Goal: Transaction & Acquisition: Book appointment/travel/reservation

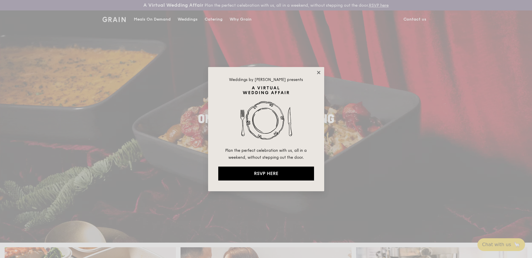
click at [319, 72] on icon at bounding box center [318, 72] width 3 height 3
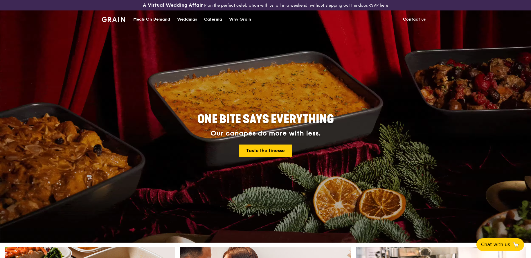
click at [152, 20] on div "Meals On Demand" at bounding box center [151, 19] width 37 height 17
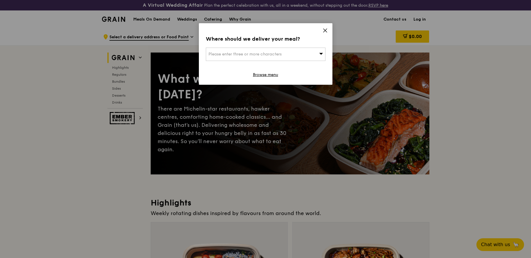
click at [302, 55] on div "Please enter three or more characters" at bounding box center [266, 54] width 120 height 13
type input "321025"
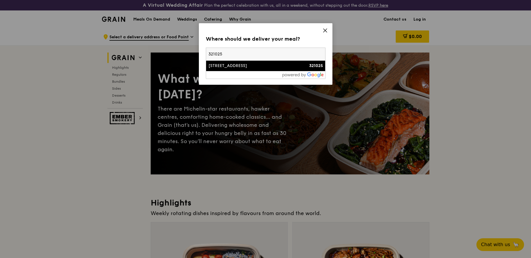
click at [256, 64] on div "25A St. George's Lane" at bounding box center [251, 66] width 86 height 6
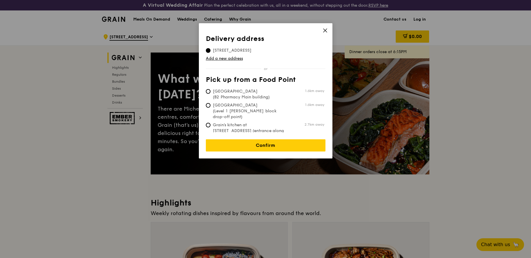
click at [237, 122] on span "Grain's kitchen at 5 Burn Road #05-01 (entrance along Harrison Road)" at bounding box center [249, 133] width 87 height 23
click at [210, 123] on input "Grain's kitchen at 5 Burn Road #05-01 (entrance along Harrison Road) 2.7km away" at bounding box center [208, 125] width 5 height 5
radio input "true"
click at [225, 93] on span "Tan Tock Seng Hospital (B2 Pharmacy Main building)" at bounding box center [249, 95] width 87 height 12
click at [210, 93] on input "Tan Tock Seng Hospital (B2 Pharmacy Main building) 1.6km away" at bounding box center [208, 91] width 5 height 5
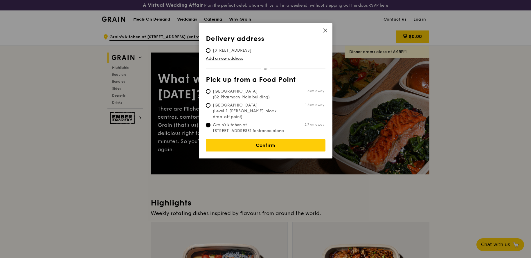
radio input "true"
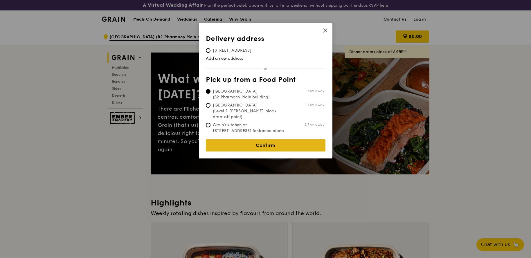
click at [253, 142] on link "Confirm" at bounding box center [266, 145] width 120 height 12
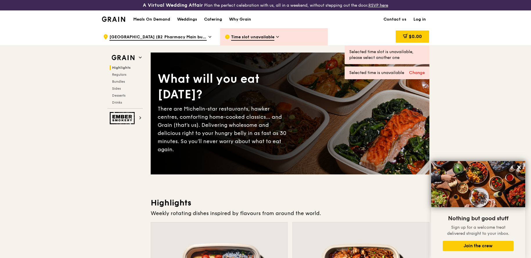
click at [213, 17] on div "Catering" at bounding box center [213, 19] width 18 height 17
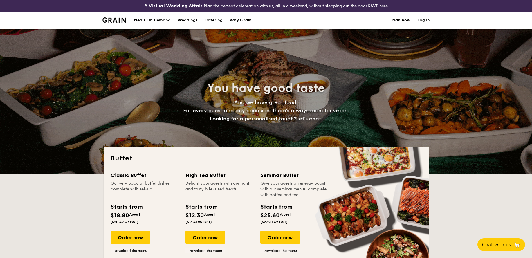
select select
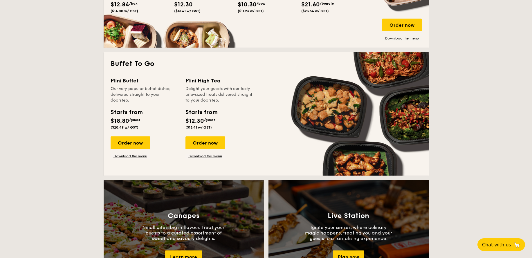
scroll to position [343, 0]
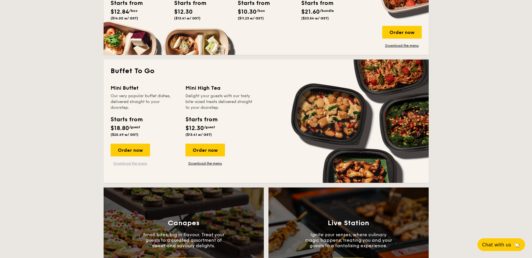
click at [131, 163] on link "Download the menu" at bounding box center [130, 163] width 39 height 5
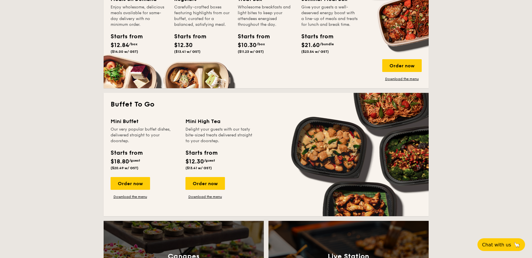
scroll to position [307, 0]
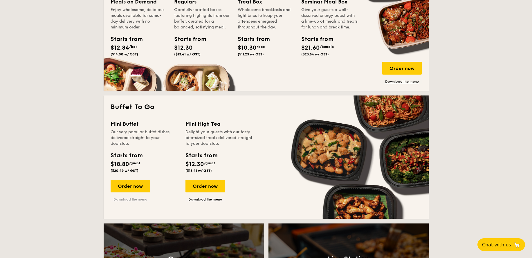
click at [136, 199] on link "Download the menu" at bounding box center [130, 199] width 39 height 5
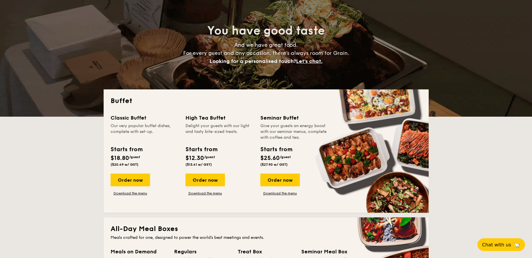
scroll to position [58, 0]
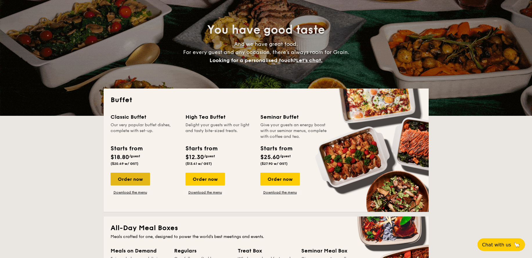
click at [128, 179] on div "Order now" at bounding box center [130, 179] width 39 height 13
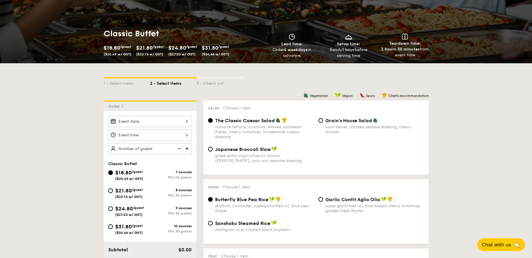
scroll to position [93, 0]
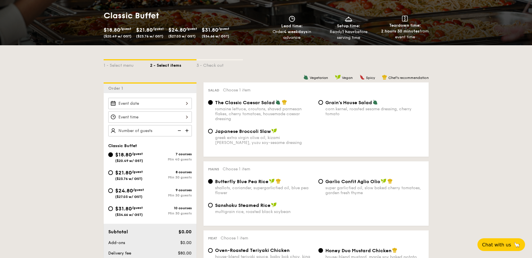
click at [133, 103] on div "2025 Oct 15 October 2025 Mon Tue Wed Thu Fri Sat Sun 1 2 3 4 5 6 7 8 9 10 11 12…" at bounding box center [150, 103] width 84 height 11
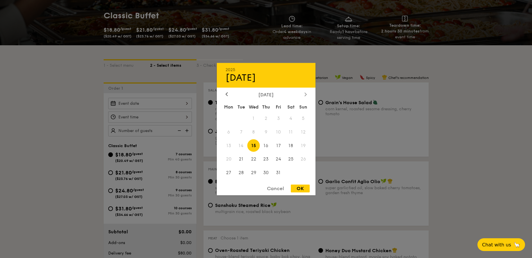
click at [306, 95] on icon at bounding box center [305, 94] width 2 height 3
click at [290, 118] on span "1" at bounding box center [291, 118] width 12 height 12
click at [299, 189] on div "OK" at bounding box center [300, 189] width 19 height 8
type input "[DATE]"
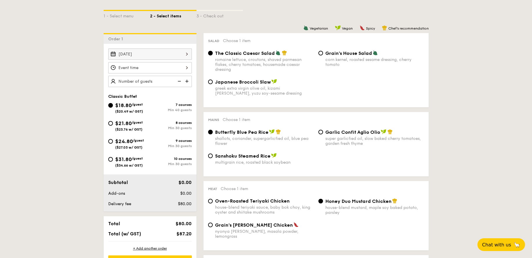
scroll to position [143, 0]
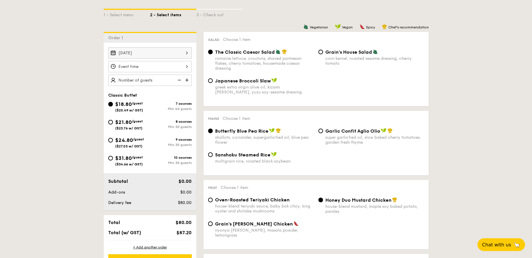
click at [162, 67] on div at bounding box center [150, 66] width 84 height 11
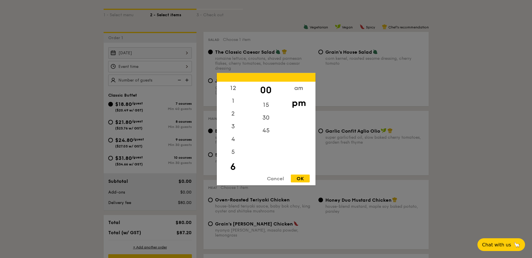
scroll to position [13, 0]
click at [266, 106] on div "15" at bounding box center [266, 106] width 33 height 17
click at [302, 179] on div "OK" at bounding box center [300, 178] width 19 height 8
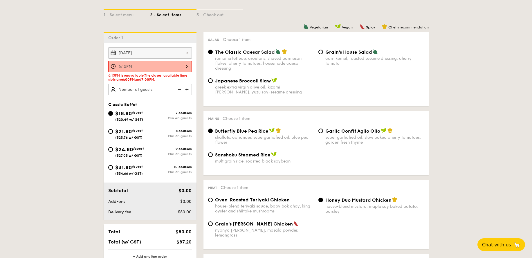
click at [176, 66] on div "6:15PM" at bounding box center [150, 66] width 84 height 11
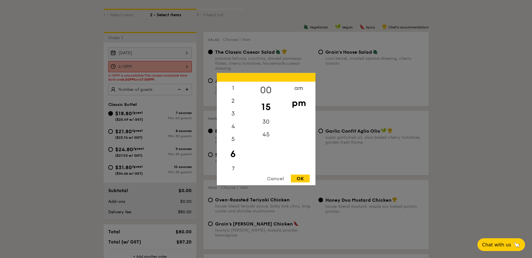
click at [266, 87] on div "00" at bounding box center [266, 90] width 33 height 17
click at [302, 179] on div "OK" at bounding box center [300, 178] width 19 height 8
type input "6:00PM"
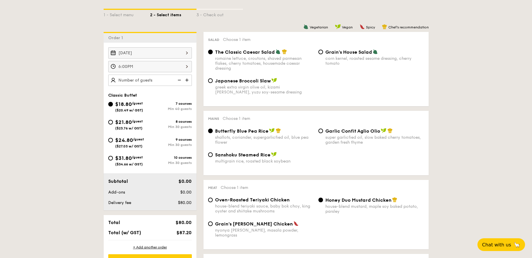
click at [187, 80] on img at bounding box center [187, 80] width 9 height 11
type input "40 guests"
click at [179, 80] on img at bounding box center [178, 80] width 9 height 11
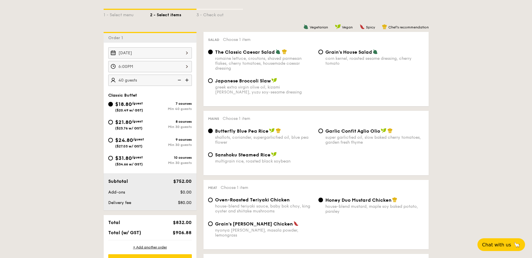
click at [179, 80] on img at bounding box center [178, 80] width 9 height 11
click at [110, 158] on input "$31.80 /guest ($34.66 w/ GST) 10 courses Min 30 guests" at bounding box center [110, 158] width 5 height 5
radio input "true"
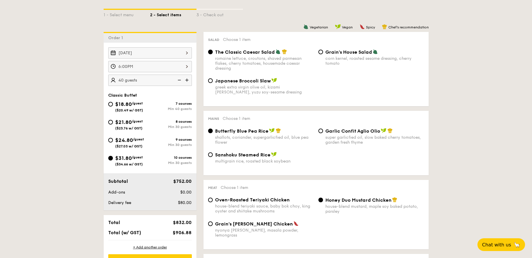
radio input "true"
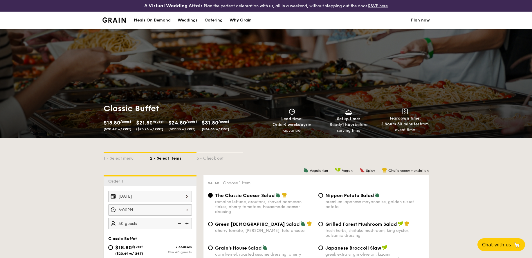
scroll to position [0, 0]
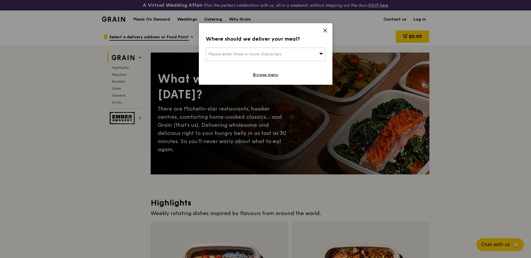
click at [327, 30] on icon at bounding box center [324, 30] width 5 height 5
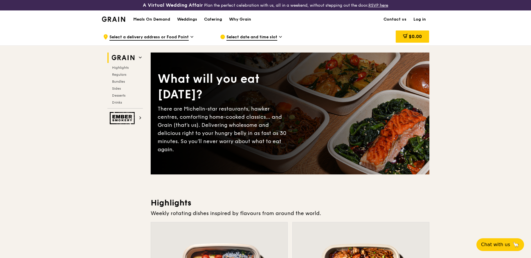
click at [216, 18] on div "Catering" at bounding box center [213, 19] width 18 height 17
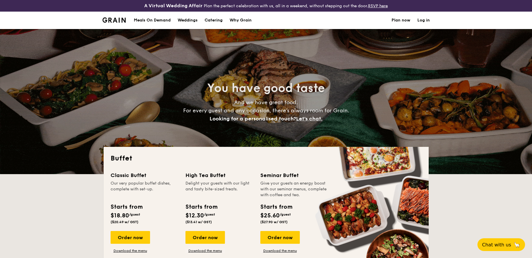
select select
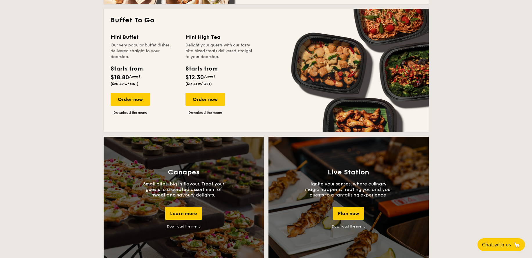
scroll to position [394, 0]
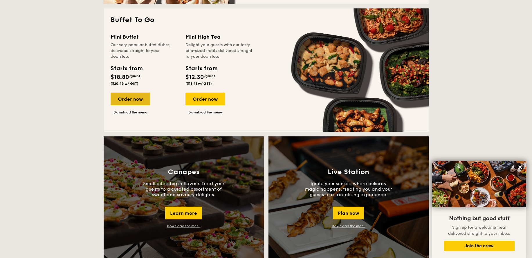
click at [129, 98] on div "Order now" at bounding box center [130, 99] width 39 height 13
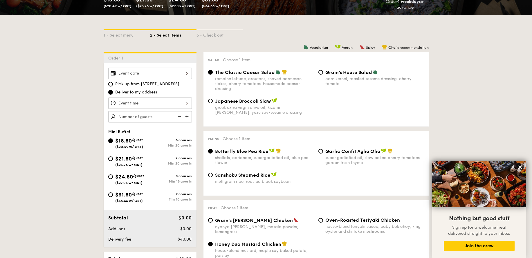
scroll to position [128, 0]
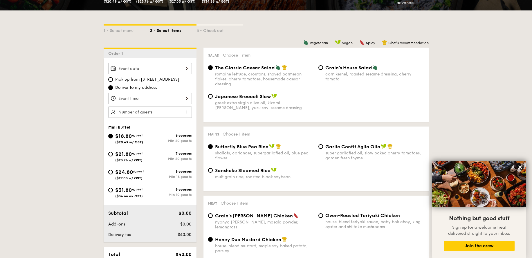
click at [154, 70] on div at bounding box center [150, 68] width 84 height 11
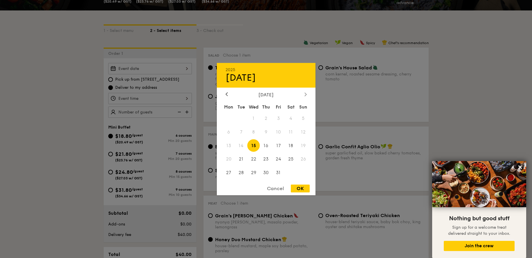
click at [305, 94] on icon at bounding box center [305, 94] width 2 height 4
click at [291, 118] on span "1" at bounding box center [291, 118] width 12 height 12
click at [302, 189] on div "OK" at bounding box center [300, 189] width 19 height 8
type input "[DATE]"
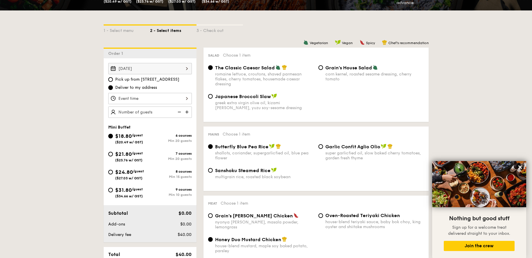
click at [110, 88] on input "Deliver to my address" at bounding box center [110, 87] width 5 height 5
click at [138, 100] on div "12 1 2 3 4 5 6 7 8 9 10 11 00 15 30 45 am pm Cancel OK" at bounding box center [150, 98] width 84 height 11
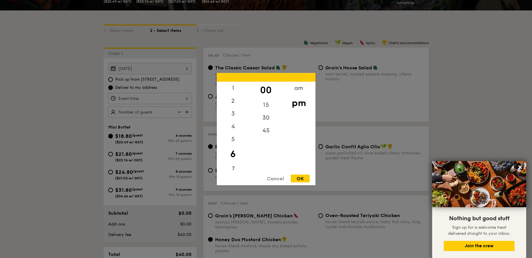
click at [302, 179] on div "OK" at bounding box center [300, 178] width 19 height 8
type input "6:00PM"
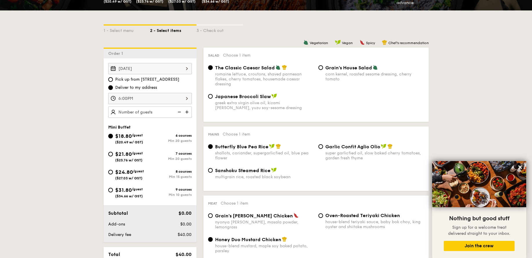
click at [187, 113] on img at bounding box center [187, 112] width 9 height 11
type input "20 guests"
click at [180, 112] on img at bounding box center [178, 112] width 9 height 11
click at [111, 191] on input "$31.80 /guest ($34.66 w/ GST) 9 courses Min 10 guests" at bounding box center [110, 190] width 5 height 5
radio input "true"
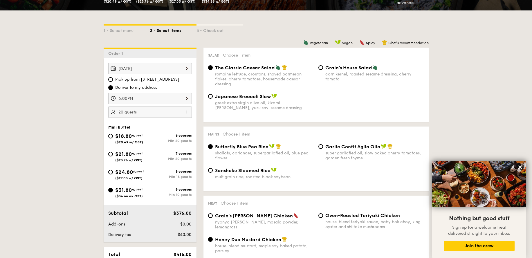
radio input "true"
radio input "false"
radio input "true"
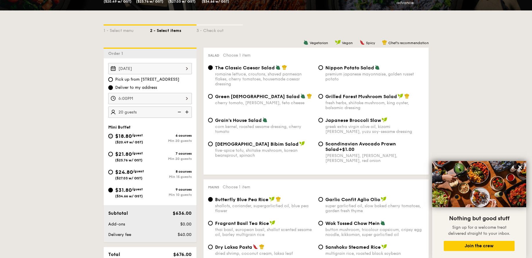
click at [110, 135] on input "$18.80 /guest ($20.49 w/ GST) 6 courses Min 20 guests" at bounding box center [110, 136] width 5 height 5
radio input "true"
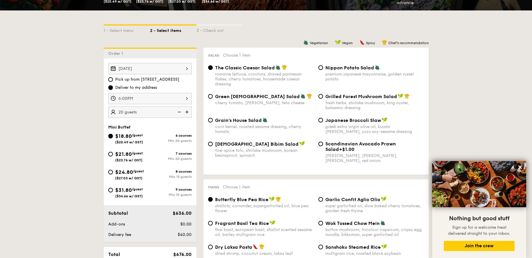
radio input "true"
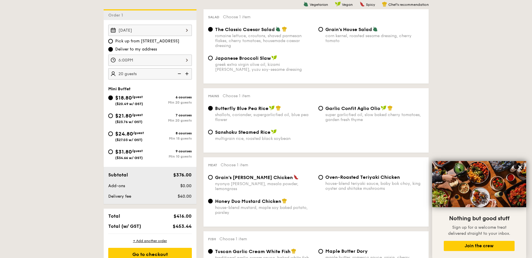
scroll to position [169, 0]
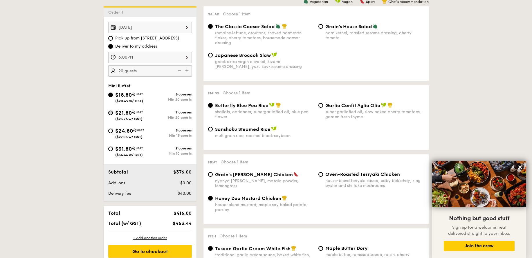
click at [112, 112] on input "$21.80 /guest ($23.76 w/ GST) 7 courses Min 20 guests" at bounding box center [110, 113] width 5 height 5
radio input "true"
radio input "false"
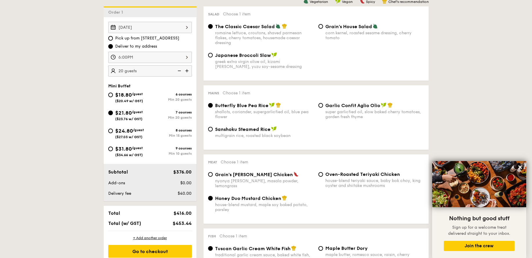
radio input "true"
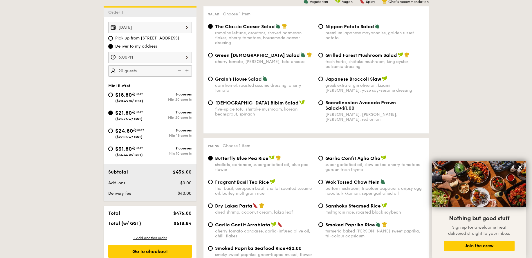
click at [183, 71] on img at bounding box center [187, 70] width 9 height 11
type input "30 guests"
click at [110, 131] on input "$24.80 /guest ($27.03 w/ GST) 8 courses Min 15 guests" at bounding box center [110, 131] width 5 height 5
radio input "true"
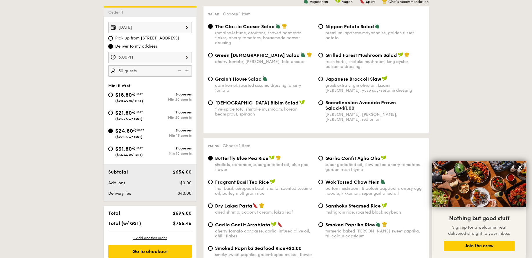
radio input "true"
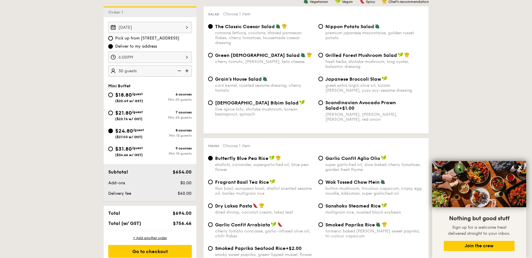
radio input "true"
click at [180, 70] on img at bounding box center [178, 70] width 9 height 11
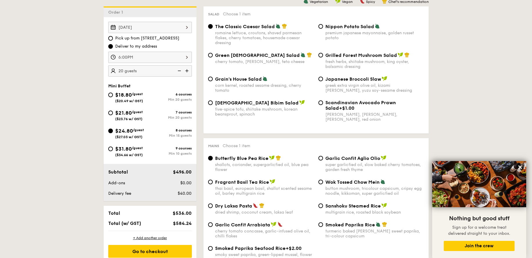
type input "15 guests"
click at [180, 70] on img at bounding box center [178, 70] width 9 height 11
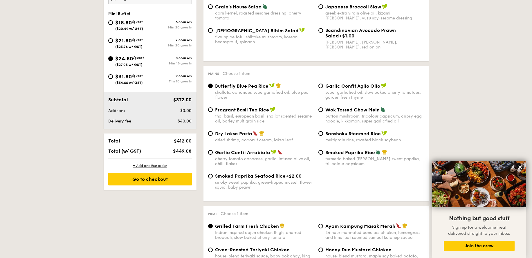
scroll to position [242, 0]
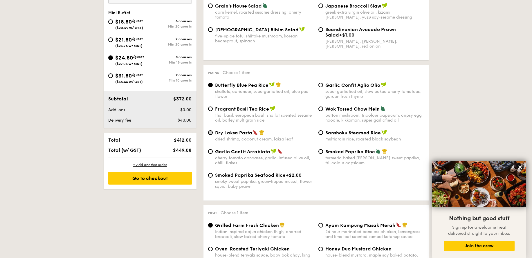
click at [210, 133] on input "Dry Laksa Pasta dried shrimp, coconut cream, laksa leaf" at bounding box center [210, 132] width 5 height 5
radio input "true"
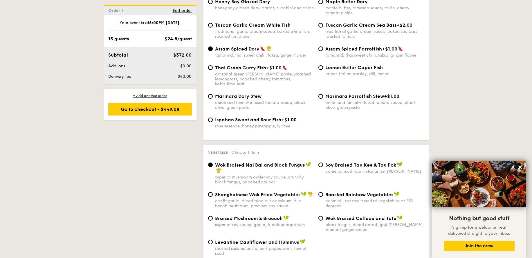
scroll to position [621, 0]
drag, startPoint x: 140, startPoint y: 189, endPoint x: 62, endPoint y: 152, distance: 85.6
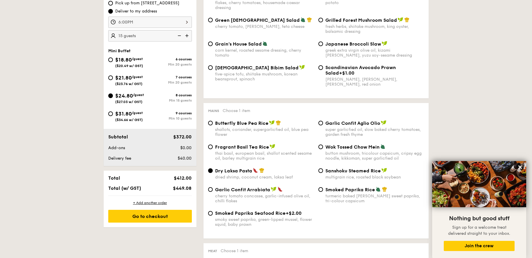
scroll to position [224, 0]
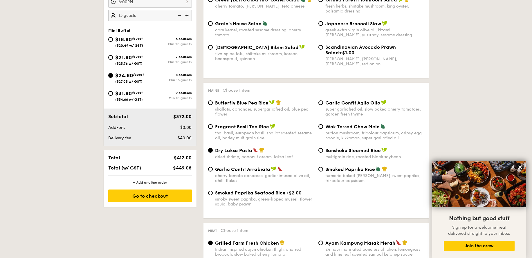
click at [109, 95] on input "$31.80 /guest ($34.66 w/ GST) 9 courses Min 10 guests" at bounding box center [110, 93] width 5 height 5
radio input "true"
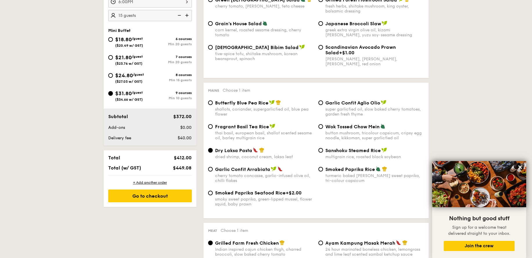
radio input "true"
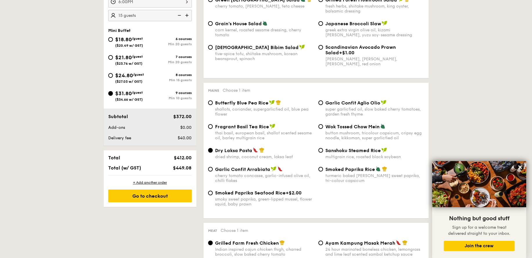
radio input "true"
click at [111, 75] on input "$24.80 /guest ($27.03 w/ GST) 8 courses Min 15 guests" at bounding box center [110, 75] width 5 height 5
radio input "true"
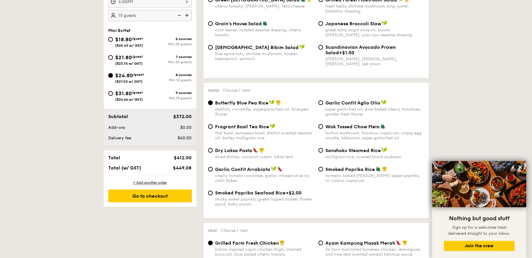
radio input "true"
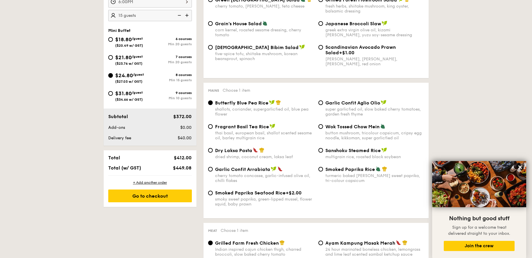
radio input "true"
click at [111, 57] on input "$21.80 /guest ($23.76 w/ GST) 7 courses Min 20 guests" at bounding box center [110, 57] width 5 height 5
radio input "true"
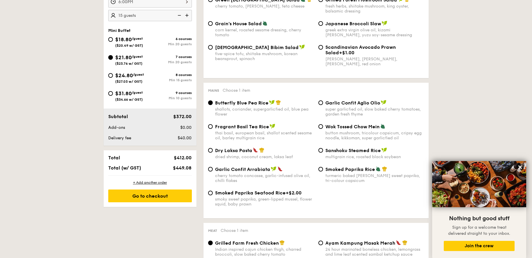
radio input "true"
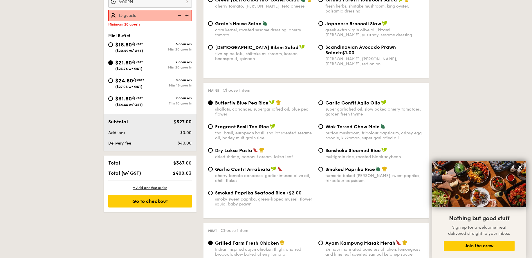
click at [187, 16] on img at bounding box center [187, 15] width 9 height 11
type input "20 guests"
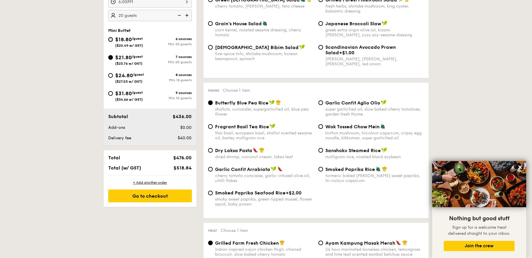
click at [109, 40] on input "$18.80 /guest ($20.49 w/ GST) 6 courses Min 20 guests" at bounding box center [110, 39] width 5 height 5
radio input "true"
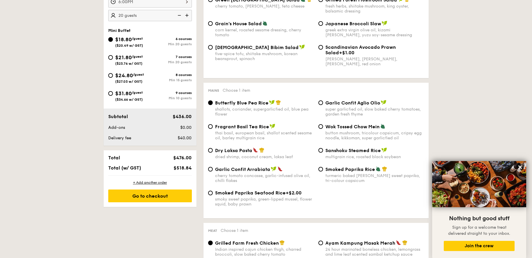
radio input "true"
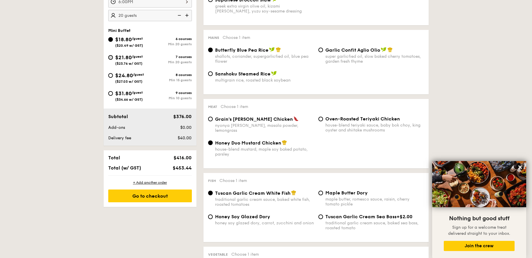
click at [111, 58] on input "$21.80 /guest ($23.76 w/ GST) 7 courses Min 20 guests" at bounding box center [110, 57] width 5 height 5
radio input "true"
radio input "false"
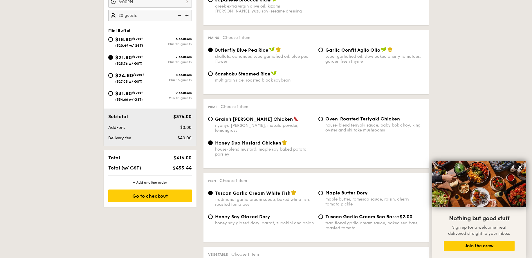
radio input "true"
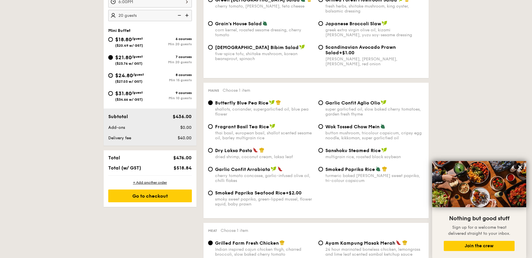
click at [111, 75] on input "$24.80 /guest ($27.03 w/ GST) 8 courses Min 15 guests" at bounding box center [110, 75] width 5 height 5
radio input "true"
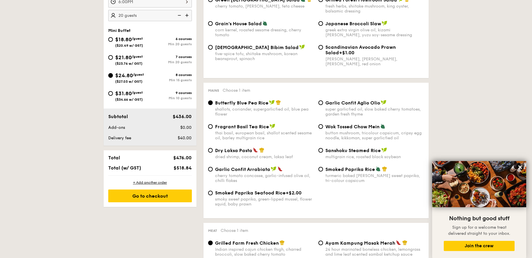
radio input "true"
click at [179, 15] on img at bounding box center [178, 15] width 9 height 11
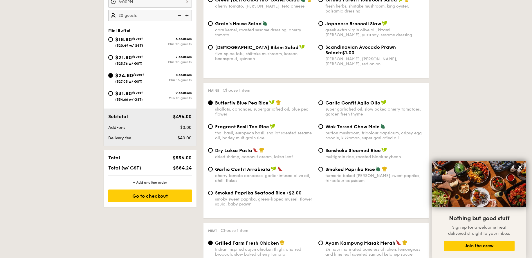
type input "15 guests"
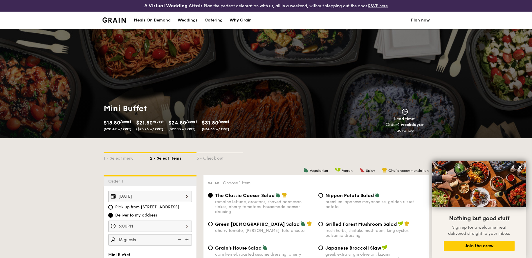
scroll to position [0, 0]
